Goal: Task Accomplishment & Management: Use online tool/utility

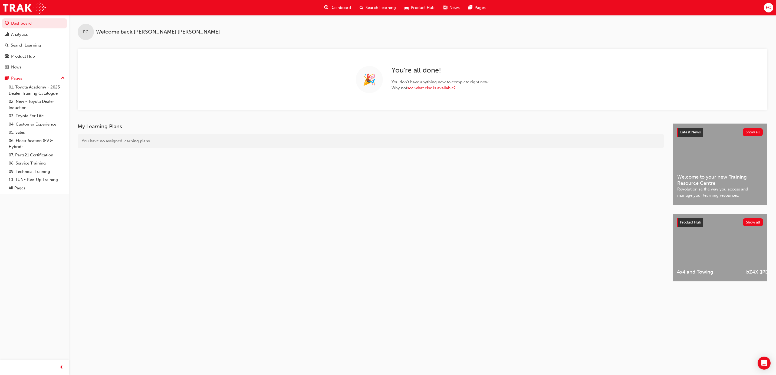
click at [21, 45] on div "Search Learning" at bounding box center [26, 45] width 30 height 6
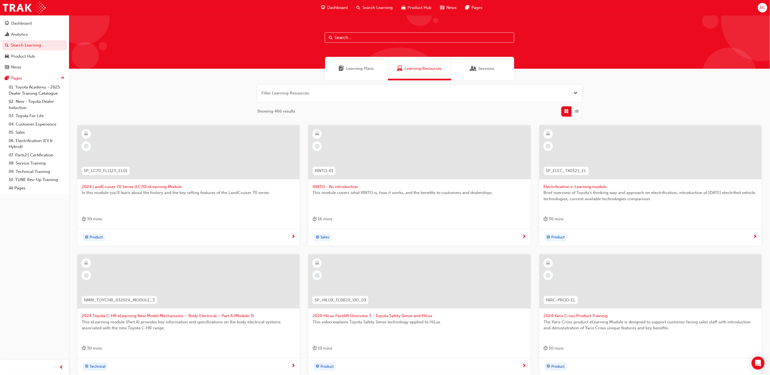
click at [481, 78] on div "Sessions" at bounding box center [482, 69] width 63 height 24
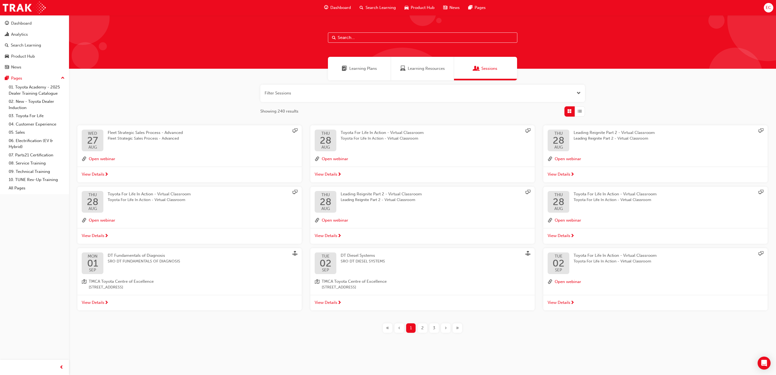
click at [377, 36] on input "text" at bounding box center [422, 37] width 189 height 10
type input "owaf"
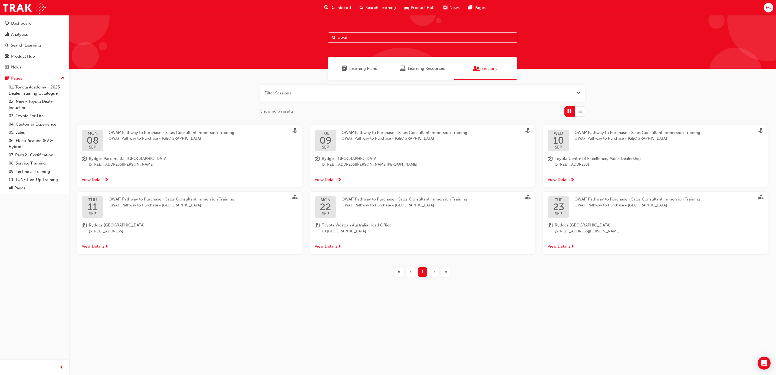
click at [123, 207] on span "'OWAF' Pathway to Purchase - [GEOGRAPHIC_DATA]" at bounding box center [171, 205] width 127 height 6
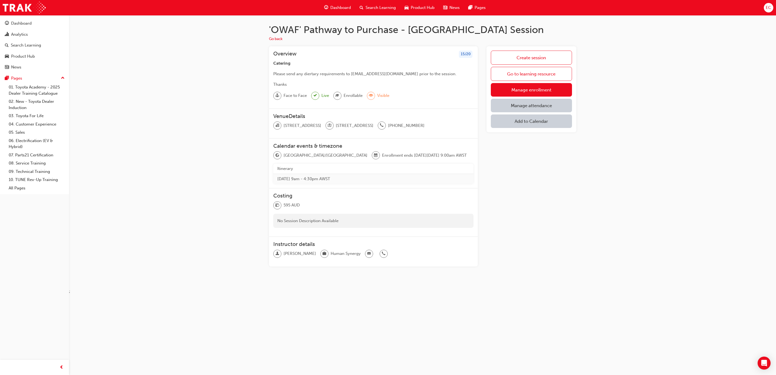
click at [562, 99] on link "Manage attendance" at bounding box center [531, 106] width 81 height 14
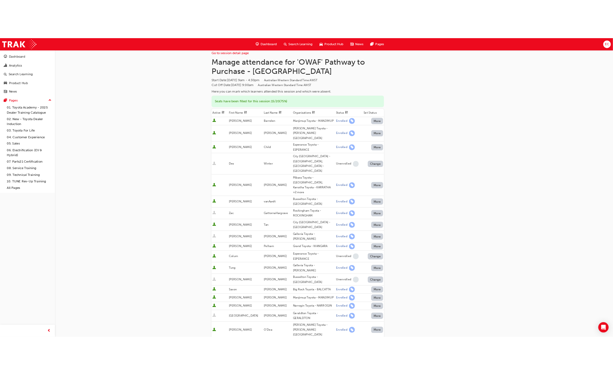
scroll to position [110, 0]
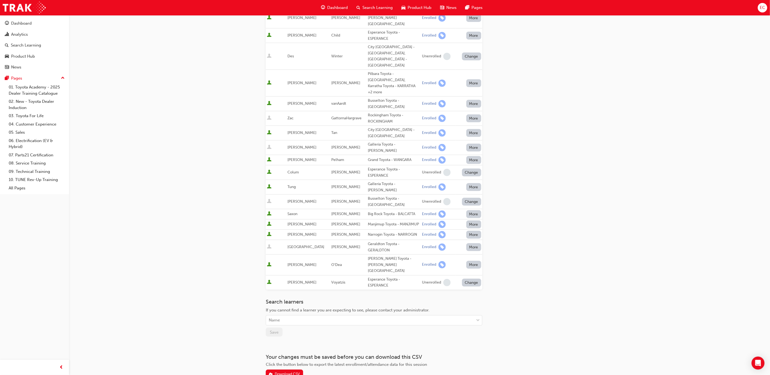
click at [275, 372] on div "Download CSV" at bounding box center [287, 374] width 25 height 5
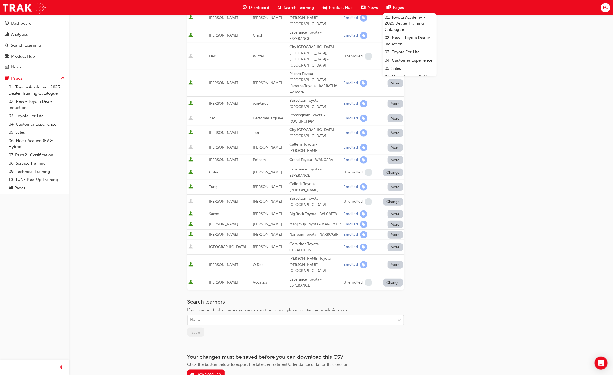
click at [500, 182] on div "Go to session detail page Manage attendance for 'OWAF' Pathway to Purchase - [G…" at bounding box center [341, 151] width 325 height 490
click at [517, 179] on div "Go to session detail page Manage attendance for 'OWAF' Pathway to Purchase - [G…" at bounding box center [306, 149] width 613 height 519
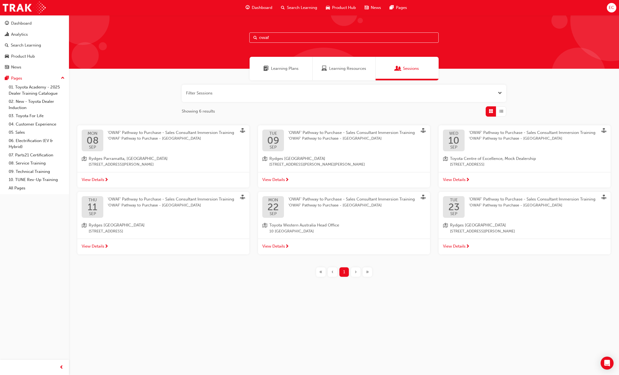
click at [357, 219] on div "[DATE] 'OWAF' Pathway to Purchase - Sales Consultant Immersion Training 'OWAF' …" at bounding box center [344, 215] width 172 height 47
click at [279, 249] on span "View Details" at bounding box center [273, 246] width 23 height 6
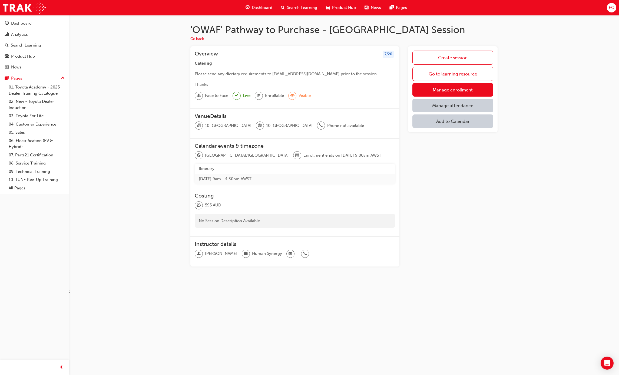
click at [467, 101] on link "Manage attendance" at bounding box center [453, 106] width 81 height 14
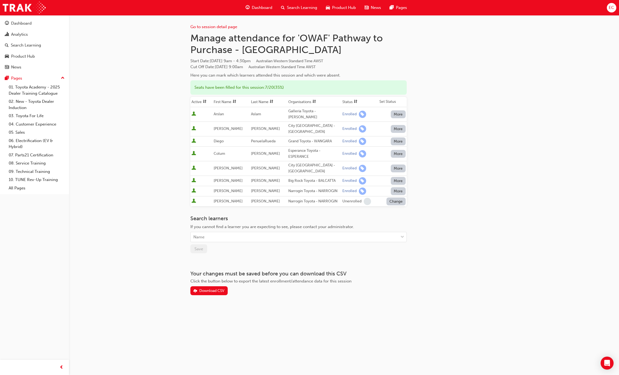
click at [207, 288] on div "Download CSV" at bounding box center [211, 290] width 25 height 5
